Goal: Ask a question

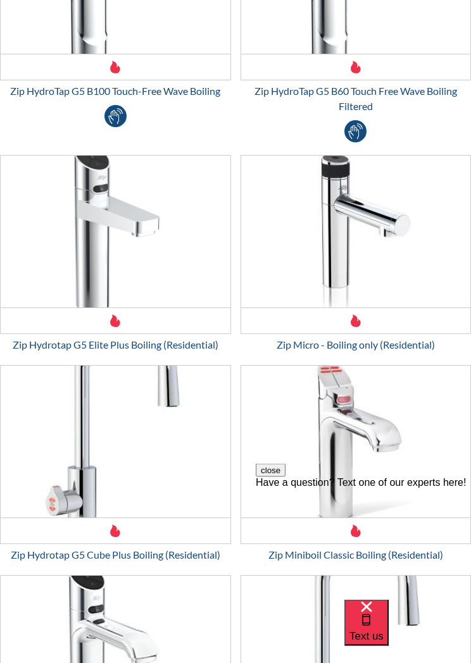
scroll to position [911, 0]
click at [384, 630] on span "Text us" at bounding box center [366, 636] width 34 height 12
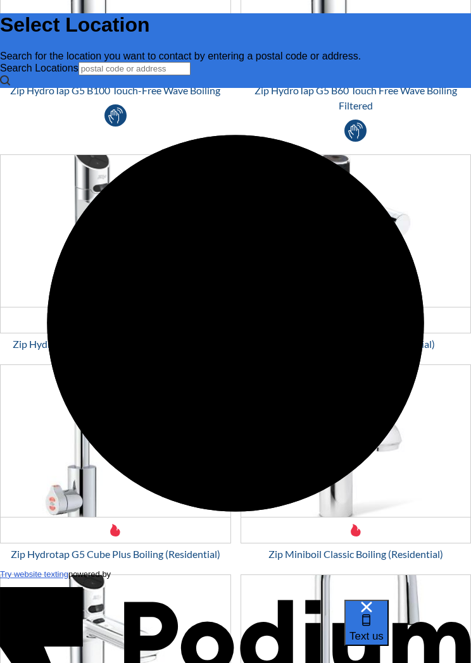
scroll to position [0, 0]
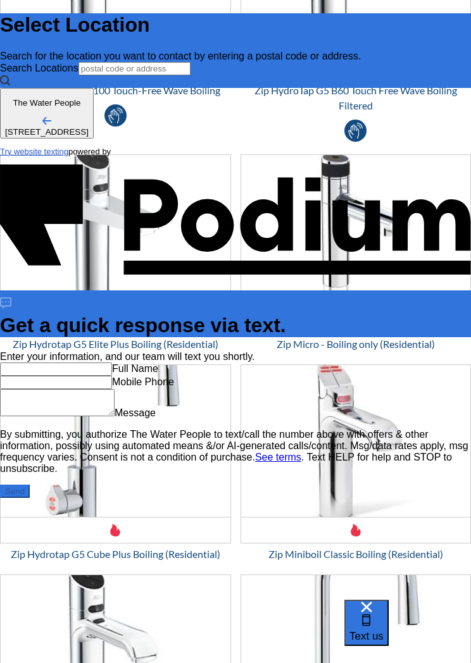
click at [112, 363] on input "text" at bounding box center [56, 369] width 112 height 13
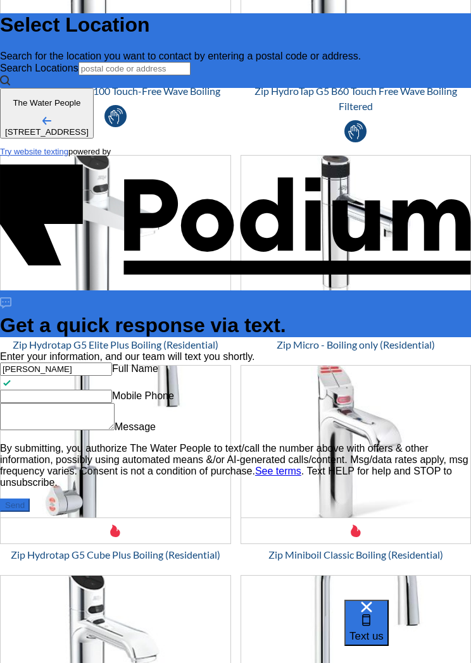
type input "Gayle"
click at [112, 400] on Phone "Mobile Phone" at bounding box center [56, 396] width 112 height 13
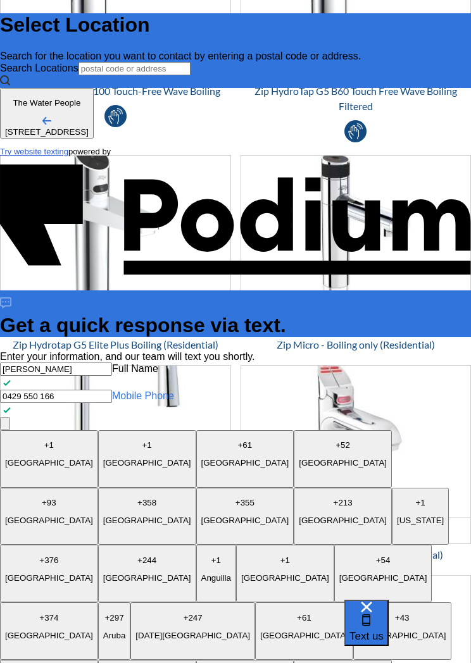
type Phone "0429 550 166"
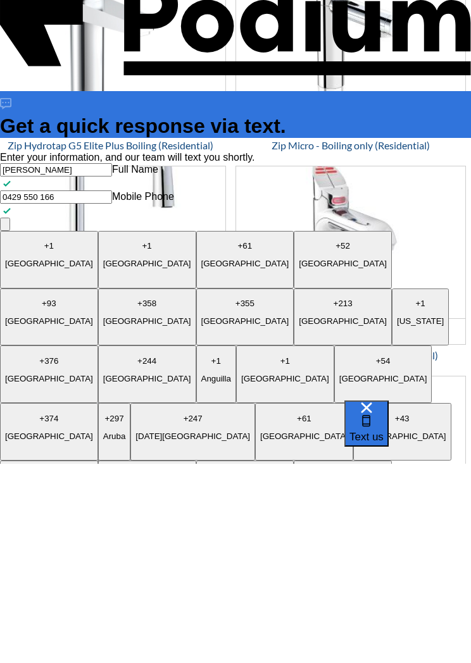
type textarea "C"
type textarea "I need a replacement filter in my tap. We are going away for six weeks. Can I l…"
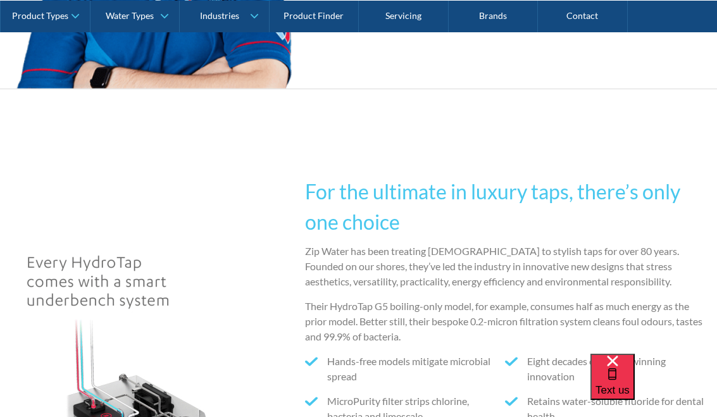
scroll to position [2325, 0]
